Goal: Task Accomplishment & Management: Use online tool/utility

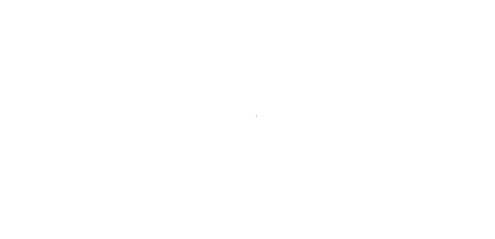
click at [294, 158] on div at bounding box center [247, 119] width 495 height 239
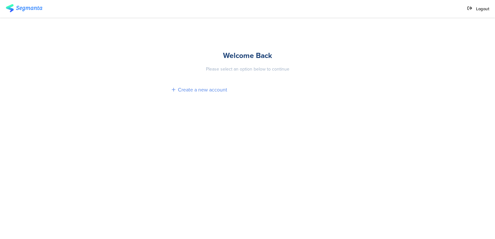
click at [197, 98] on div "Create a new account" at bounding box center [247, 90] width 151 height 18
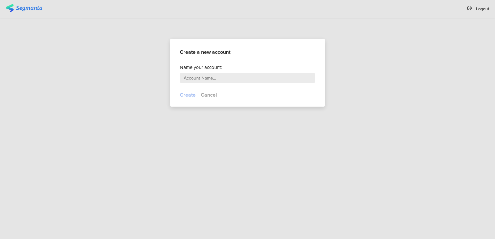
click at [209, 96] on button "Cancel" at bounding box center [209, 94] width 16 height 7
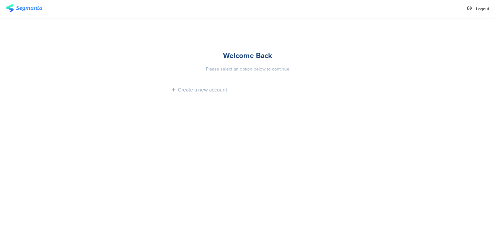
click at [476, 8] on div "Logout" at bounding box center [478, 9] width 22 height 6
click at [478, 10] on span "Logout" at bounding box center [482, 9] width 13 height 6
click at [199, 85] on div "Create a new account" at bounding box center [247, 90] width 151 height 18
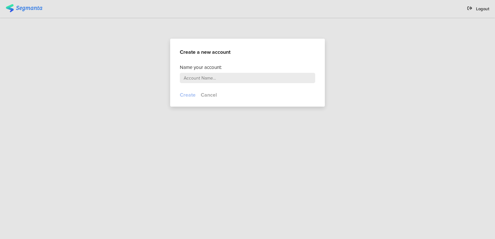
click at [204, 78] on input "text" at bounding box center [247, 78] width 135 height 10
type input "PG"
type input "[PERSON_NAME]"
click at [186, 95] on button "Create" at bounding box center [188, 94] width 16 height 7
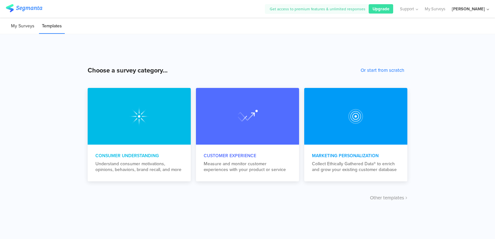
click at [15, 25] on li "My Surveys" at bounding box center [22, 26] width 29 height 15
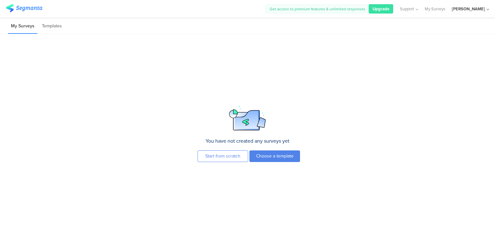
click at [482, 9] on div "Shradha" at bounding box center [468, 9] width 33 height 6
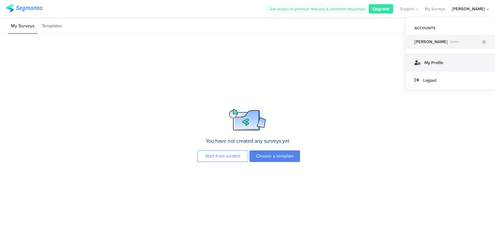
click at [445, 67] on link "My Profile" at bounding box center [450, 62] width 89 height 18
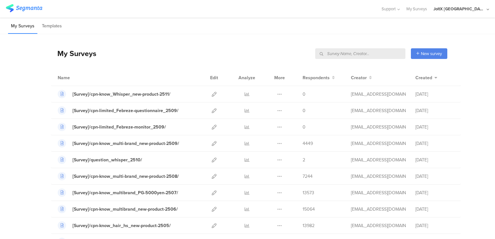
click at [380, 52] on input "text" at bounding box center [360, 53] width 90 height 11
paste input "1835"
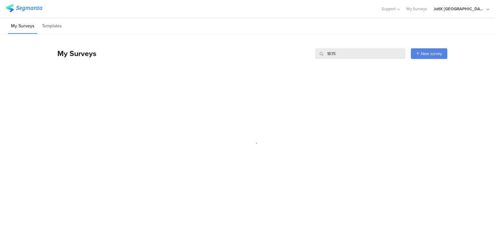
type input "1835"
click at [473, 5] on div "JoltX [GEOGRAPHIC_DATA]" at bounding box center [461, 9] width 56 height 18
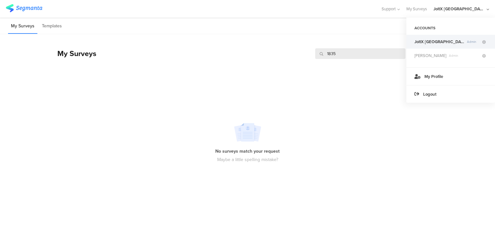
click at [414, 38] on div "JoltX Japan Admin" at bounding box center [450, 42] width 89 height 14
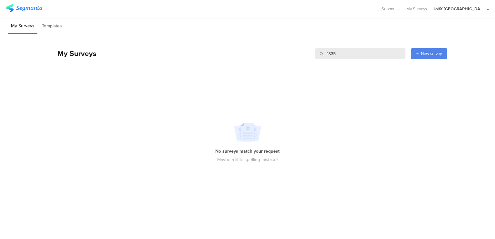
click at [335, 50] on input "1835" at bounding box center [360, 53] width 90 height 11
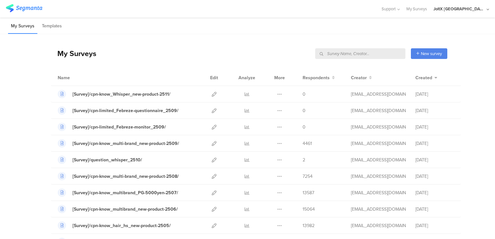
click at [392, 51] on input "text" at bounding box center [360, 53] width 90 height 11
paste input "]/cpn-limited_Febreze-monitor_2509/"
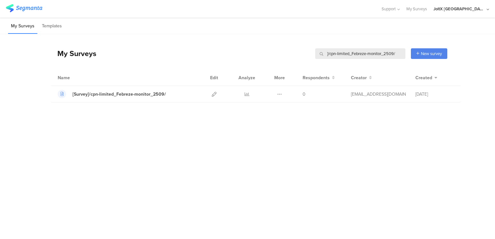
click at [329, 53] on input "]/cpn-limited_Febreze-monitor_2509/" at bounding box center [360, 53] width 90 height 11
type input "]/cpn-limited_Febreze-monitor_2509/"
click at [213, 94] on icon at bounding box center [214, 94] width 5 height 5
click at [336, 56] on input "]/cpn-limited_Febreze-monitor_2509/" at bounding box center [360, 53] width 90 height 11
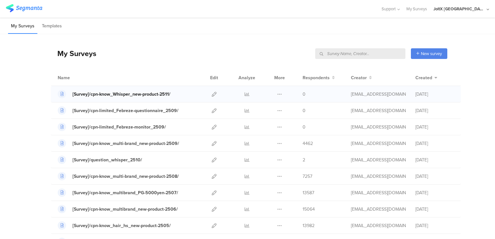
click at [156, 92] on div "[Survey]/cpn-know_Whisper_new-product-2511/" at bounding box center [122, 94] width 98 height 7
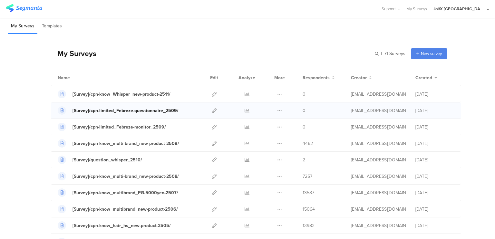
click at [152, 108] on div "[Survey]/cpn-limited_Febreze-questionnaire_2509/" at bounding box center [126, 110] width 106 height 7
click at [212, 111] on icon at bounding box center [214, 110] width 5 height 5
click at [214, 109] on icon at bounding box center [214, 110] width 5 height 5
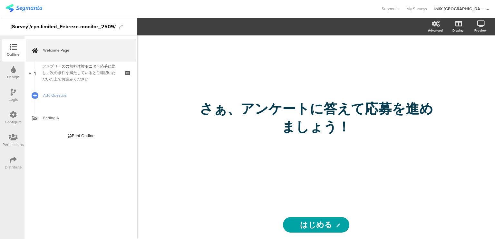
click at [12, 117] on icon at bounding box center [13, 114] width 7 height 7
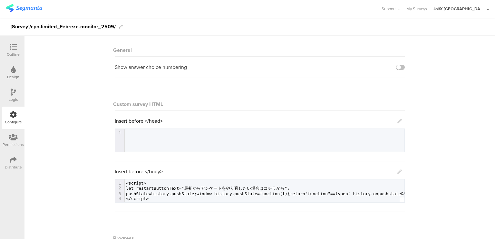
scroll to position [54, 0]
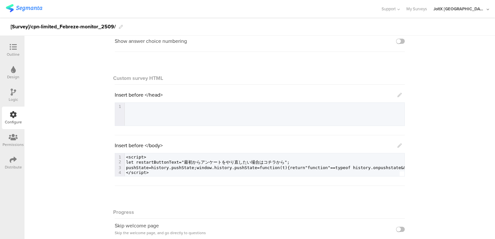
drag, startPoint x: 199, startPoint y: 171, endPoint x: 183, endPoint y: 172, distance: 16.5
click at [183, 176] on div at bounding box center [262, 176] width 275 height 0
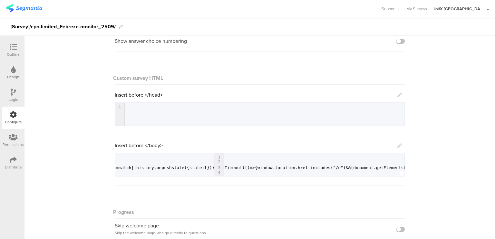
scroll to position [0, 177]
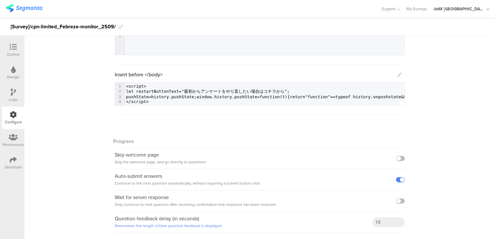
click at [15, 159] on icon at bounding box center [13, 159] width 7 height 7
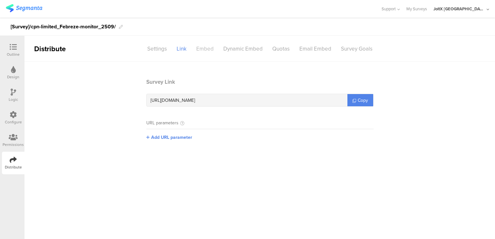
click at [202, 46] on div "Embed" at bounding box center [204, 48] width 27 height 11
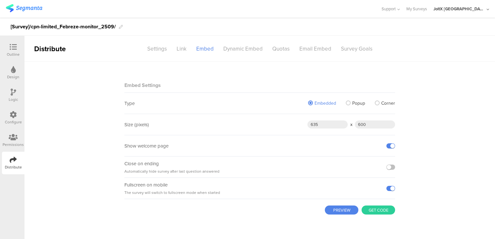
click at [202, 46] on div "Embed" at bounding box center [204, 48] width 27 height 11
click at [247, 46] on div "Dynamic Embed" at bounding box center [243, 48] width 49 height 11
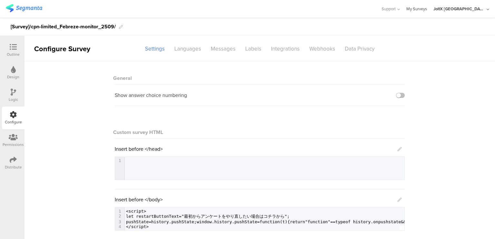
click at [427, 6] on link "My Surveys" at bounding box center [416, 9] width 21 height 18
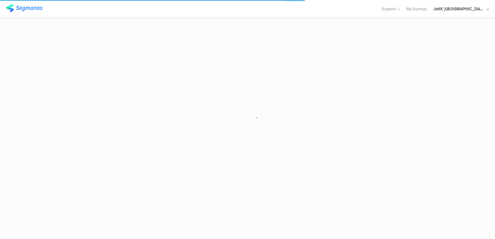
click at [479, 10] on div "JoltX [GEOGRAPHIC_DATA]" at bounding box center [459, 9] width 52 height 6
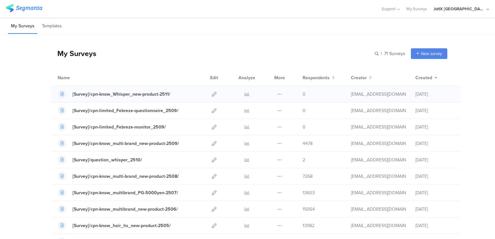
click at [153, 98] on div "[Survey]/cpn-know_Whisper_new-product-2511/ Duplicate" at bounding box center [256, 94] width 410 height 16
click at [154, 95] on div "[Survey]/cpn-know_Whisper_new-product-2511/" at bounding box center [122, 94] width 98 height 7
click at [212, 93] on icon at bounding box center [214, 94] width 5 height 5
click at [212, 108] on icon at bounding box center [214, 110] width 5 height 5
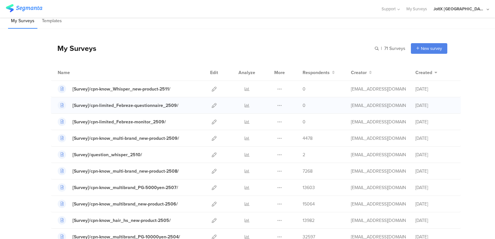
scroll to position [5, 0]
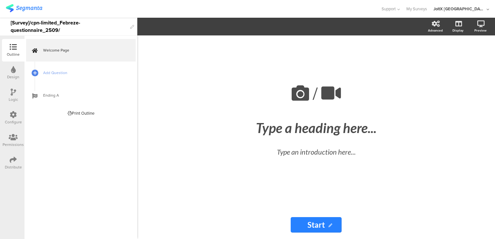
click at [11, 111] on div "Configure" at bounding box center [13, 118] width 23 height 23
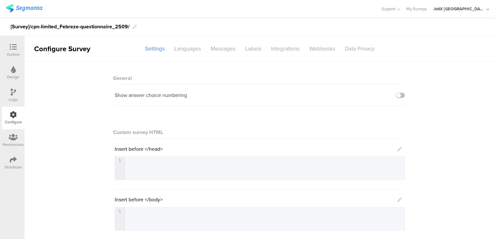
click at [17, 165] on div "Distribute" at bounding box center [13, 167] width 17 height 6
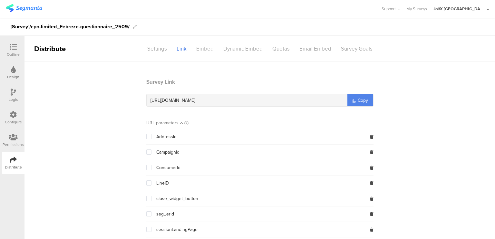
click at [200, 51] on div "Embed" at bounding box center [204, 48] width 27 height 11
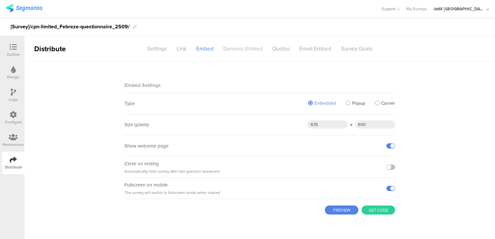
click at [247, 51] on div "Dynamic Embed" at bounding box center [243, 48] width 49 height 11
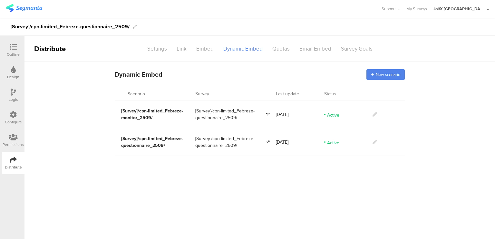
click at [406, 220] on main "Dynamic Embed Code Dynamic Embed New scenario Scenario Survey Last update Statu…" at bounding box center [259, 151] width 471 height 178
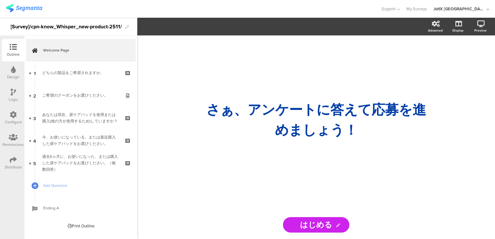
click at [9, 108] on div "Configure" at bounding box center [13, 118] width 23 height 23
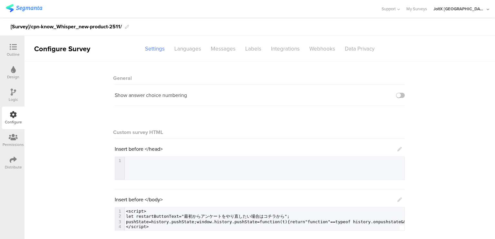
click at [6, 164] on div "Distribute" at bounding box center [13, 163] width 23 height 23
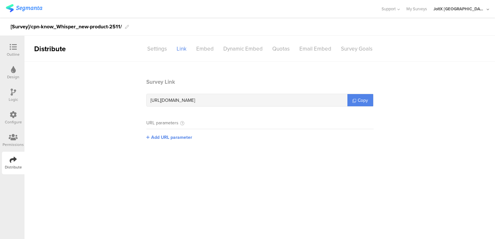
click at [15, 87] on div "Logic" at bounding box center [13, 95] width 23 height 23
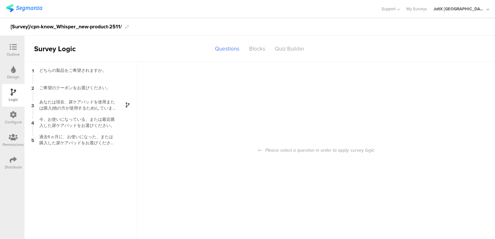
click at [11, 161] on icon at bounding box center [13, 159] width 7 height 7
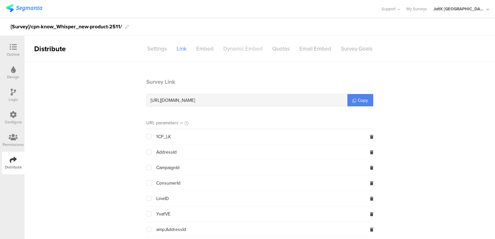
click at [236, 49] on div "Dynamic Embed" at bounding box center [243, 48] width 49 height 11
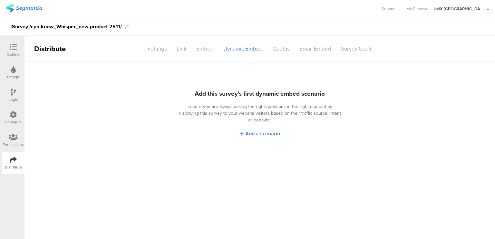
click at [206, 50] on div "Embed" at bounding box center [204, 48] width 27 height 11
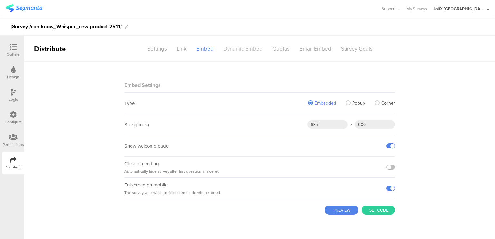
click at [241, 48] on div "Dynamic Embed" at bounding box center [243, 48] width 49 height 11
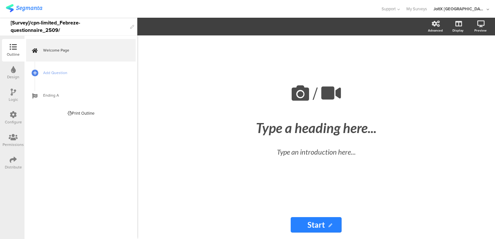
click at [7, 171] on div "Distribute" at bounding box center [13, 163] width 23 height 23
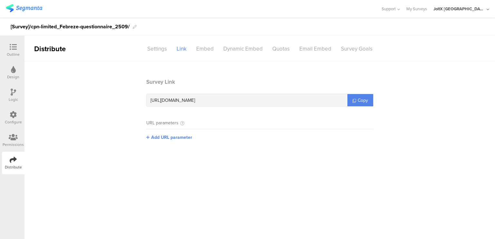
click at [10, 165] on div "Distribute" at bounding box center [13, 167] width 17 height 6
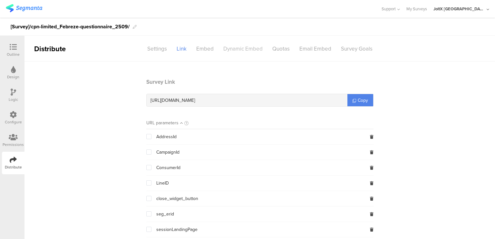
click at [245, 45] on div "Dynamic Embed" at bounding box center [243, 48] width 49 height 11
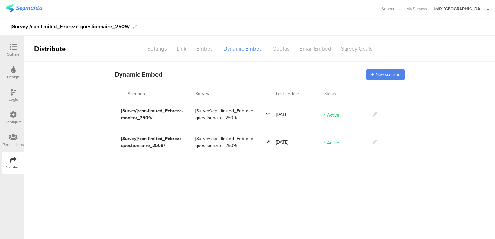
click at [374, 112] on icon at bounding box center [375, 114] width 5 height 5
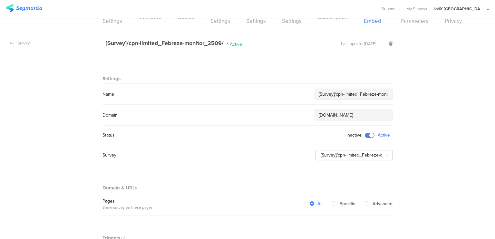
scroll to position [14, 0]
click at [340, 153] on input "[Survey]/cpn-limited_Febreze-questionnaire_2509/" at bounding box center [354, 155] width 77 height 10
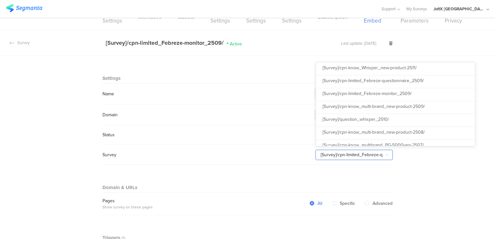
click at [340, 153] on input "[Survey]/cpn-limited_Febreze-questionnaire_2509/" at bounding box center [354, 155] width 77 height 10
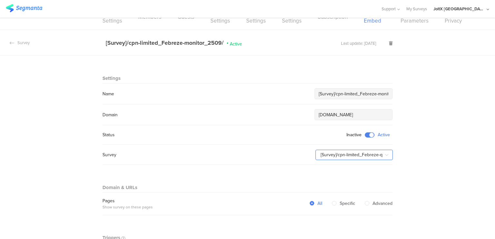
click at [340, 153] on input "[Survey]/cpn-limited_Febreze-questionnaire_2509/" at bounding box center [354, 155] width 77 height 10
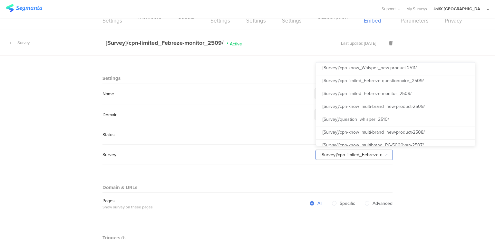
click at [340, 153] on input "[Survey]/cpn-limited_Febreze-questionnaire_2509/" at bounding box center [354, 155] width 77 height 10
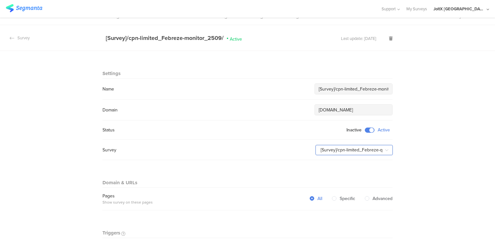
scroll to position [0, 0]
